Goal: Find specific page/section: Find specific page/section

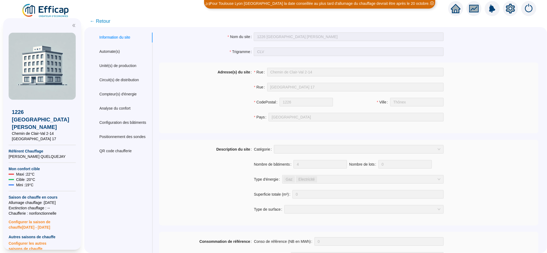
scroll to position [382, 0]
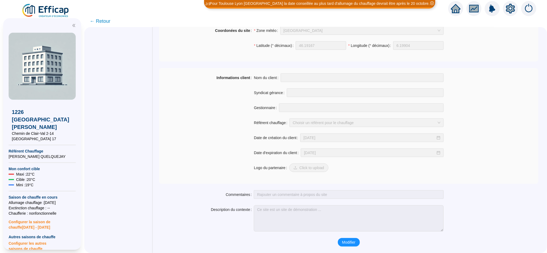
click at [110, 21] on span "← Retour" at bounding box center [100, 21] width 21 height 8
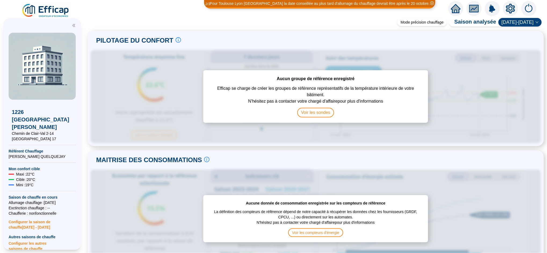
click at [457, 11] on icon "home" at bounding box center [456, 9] width 10 height 8
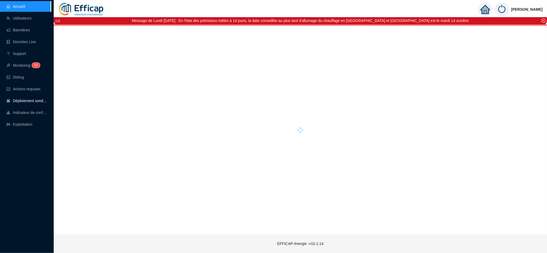
click at [38, 99] on link "Déploiement sondes" at bounding box center [26, 101] width 41 height 4
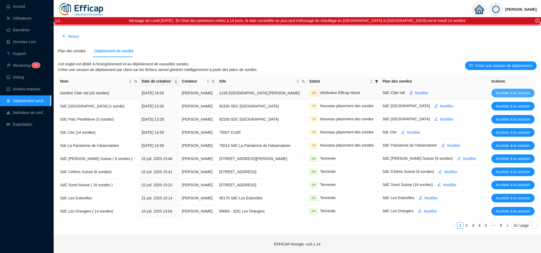
click at [503, 92] on span "Accéder à la session" at bounding box center [513, 93] width 35 height 6
